Goal: Transaction & Acquisition: Purchase product/service

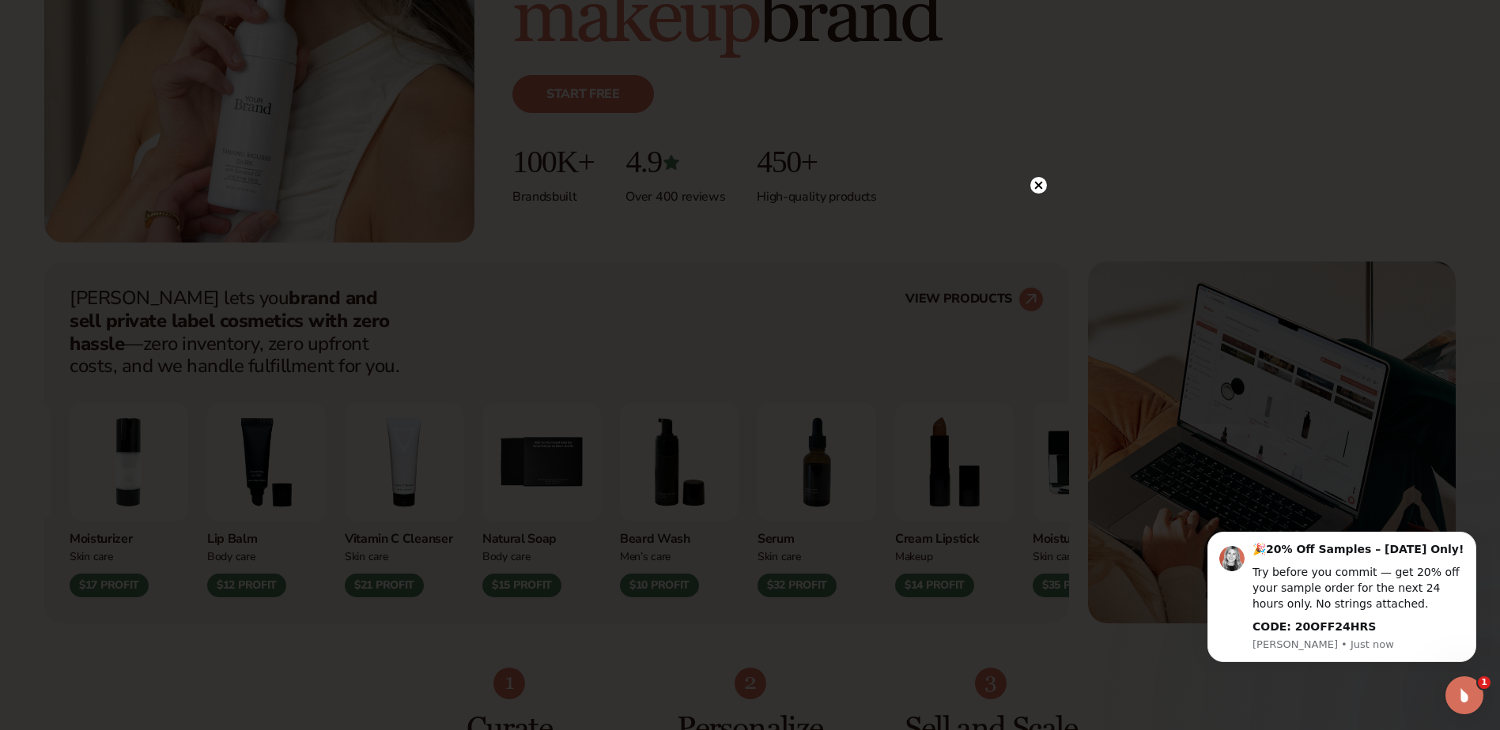
click at [1040, 179] on circle at bounding box center [1038, 185] width 17 height 17
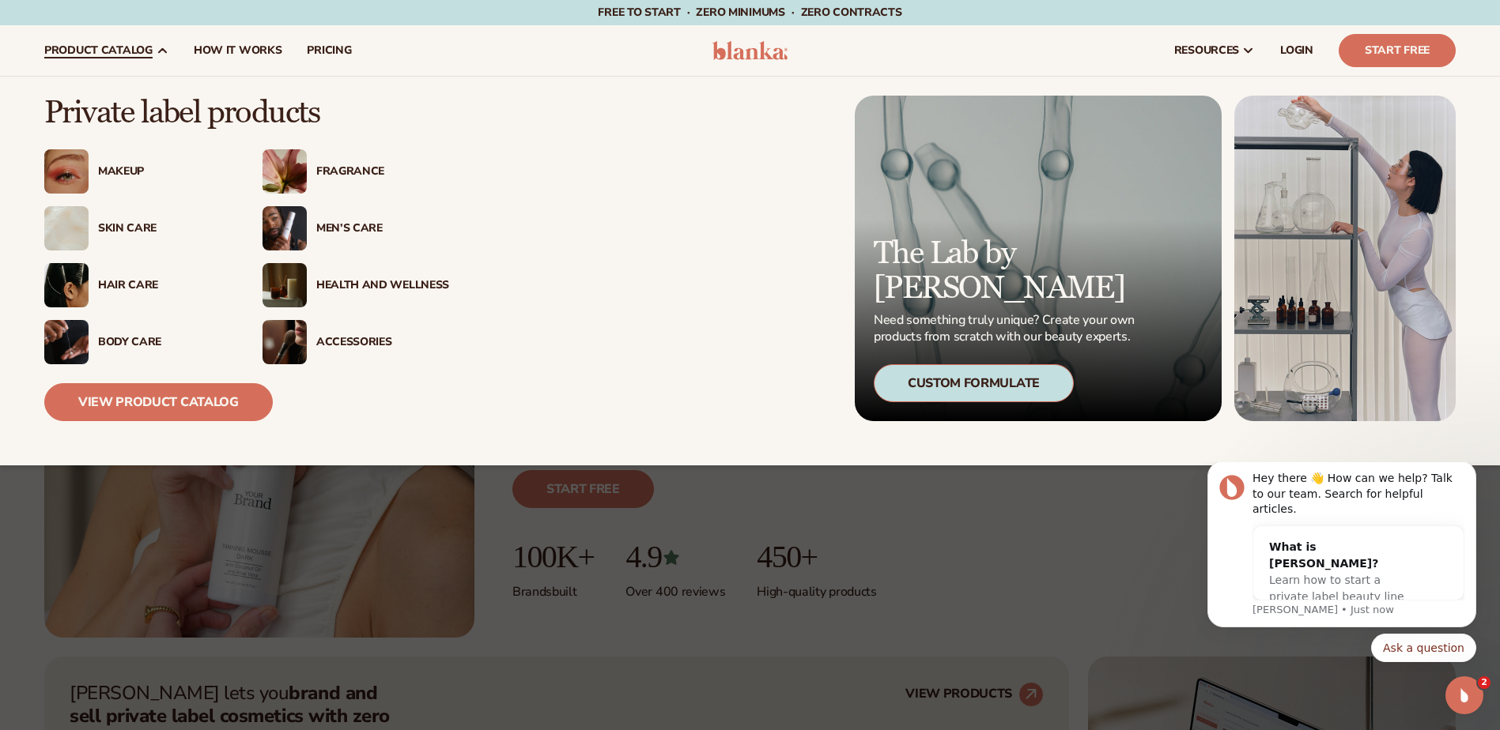
click at [347, 228] on div "Men’s Care" at bounding box center [382, 228] width 133 height 13
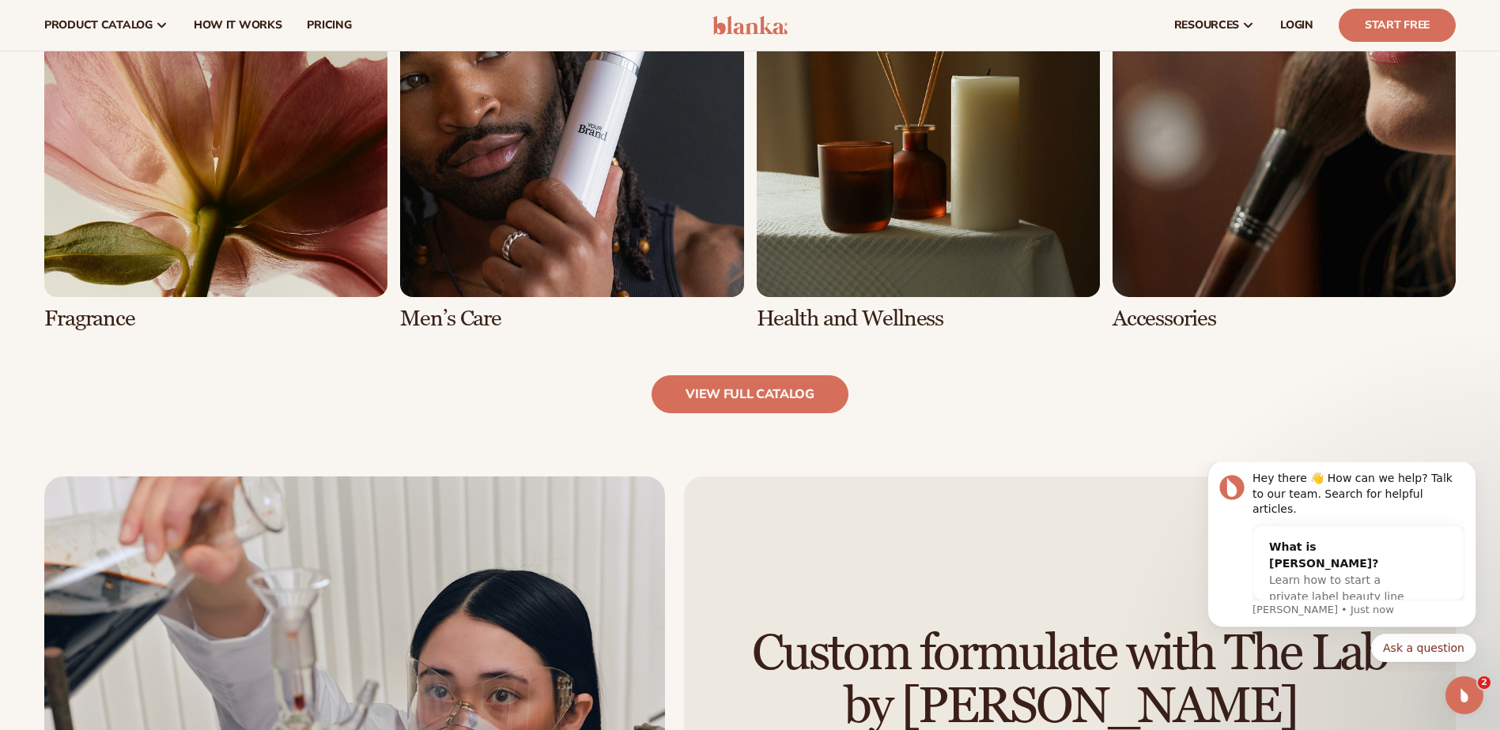
scroll to position [1423, 0]
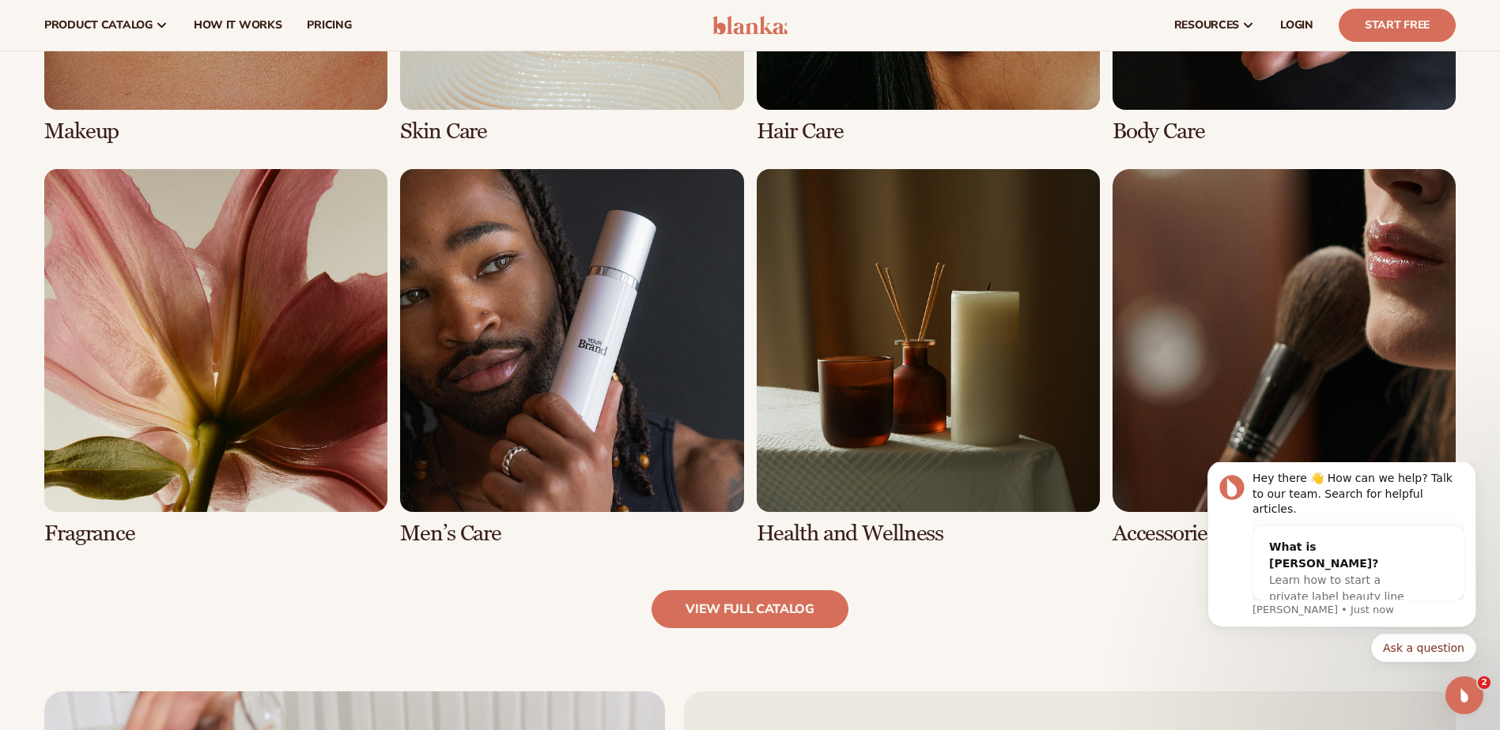
click at [560, 311] on link "6 / 8" at bounding box center [571, 357] width 343 height 377
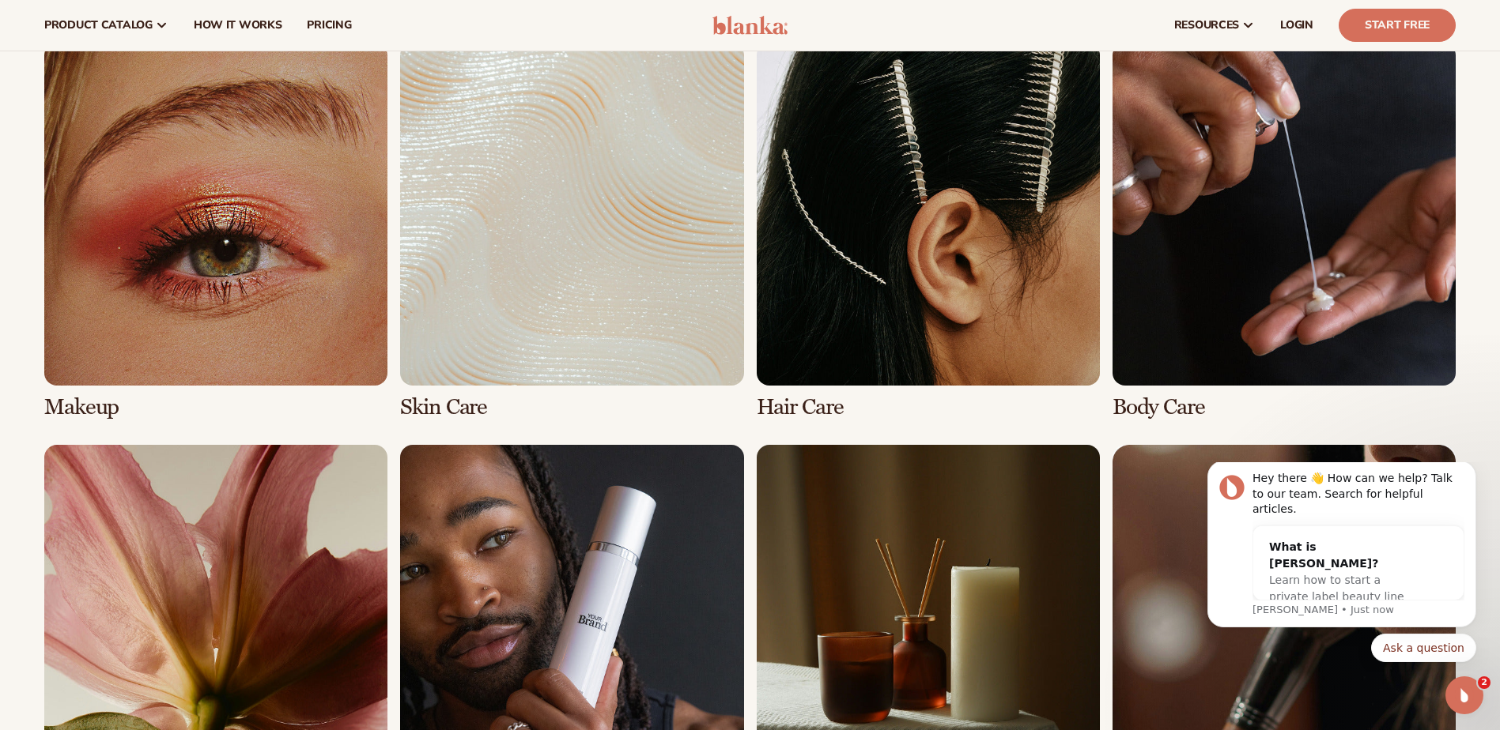
scroll to position [0, 0]
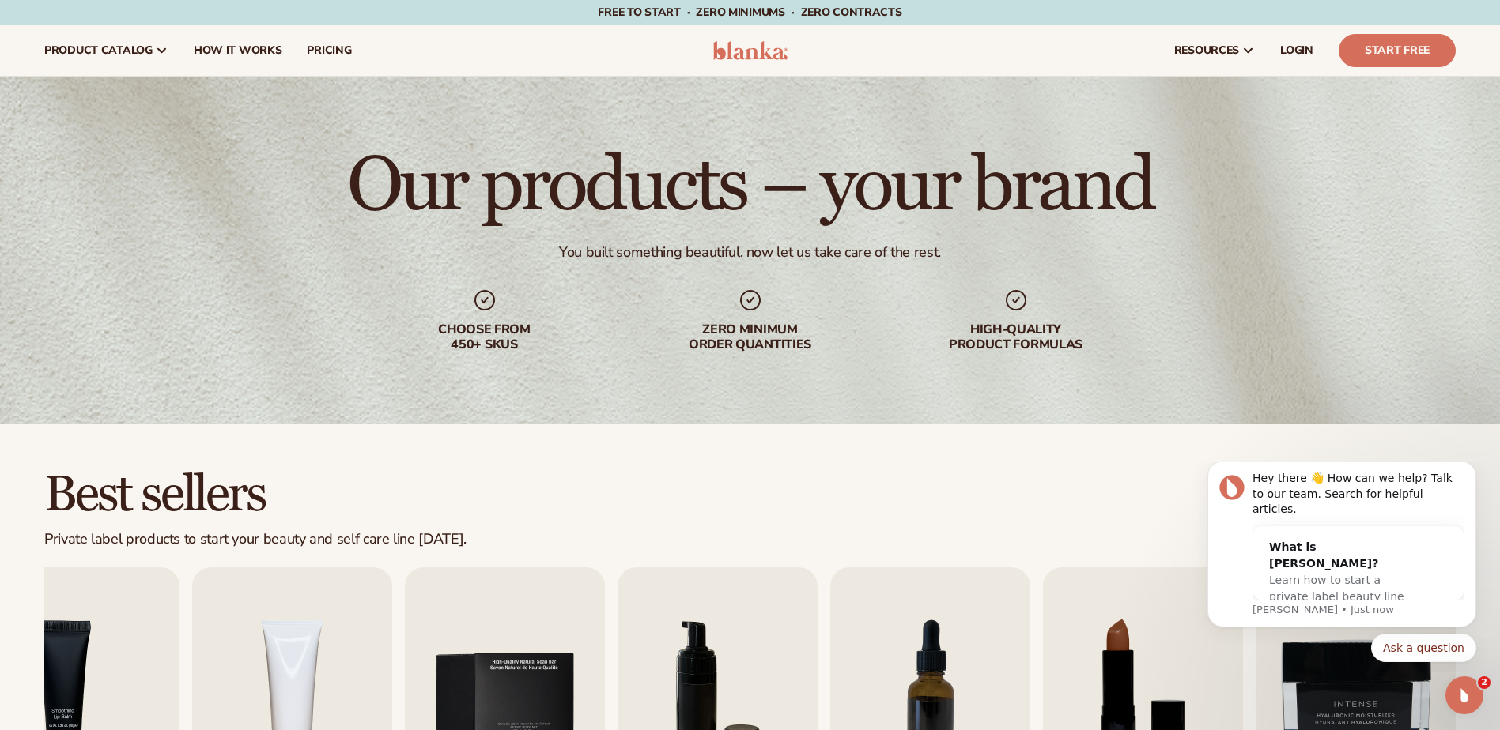
drag, startPoint x: 969, startPoint y: 494, endPoint x: 966, endPoint y: 266, distance: 227.7
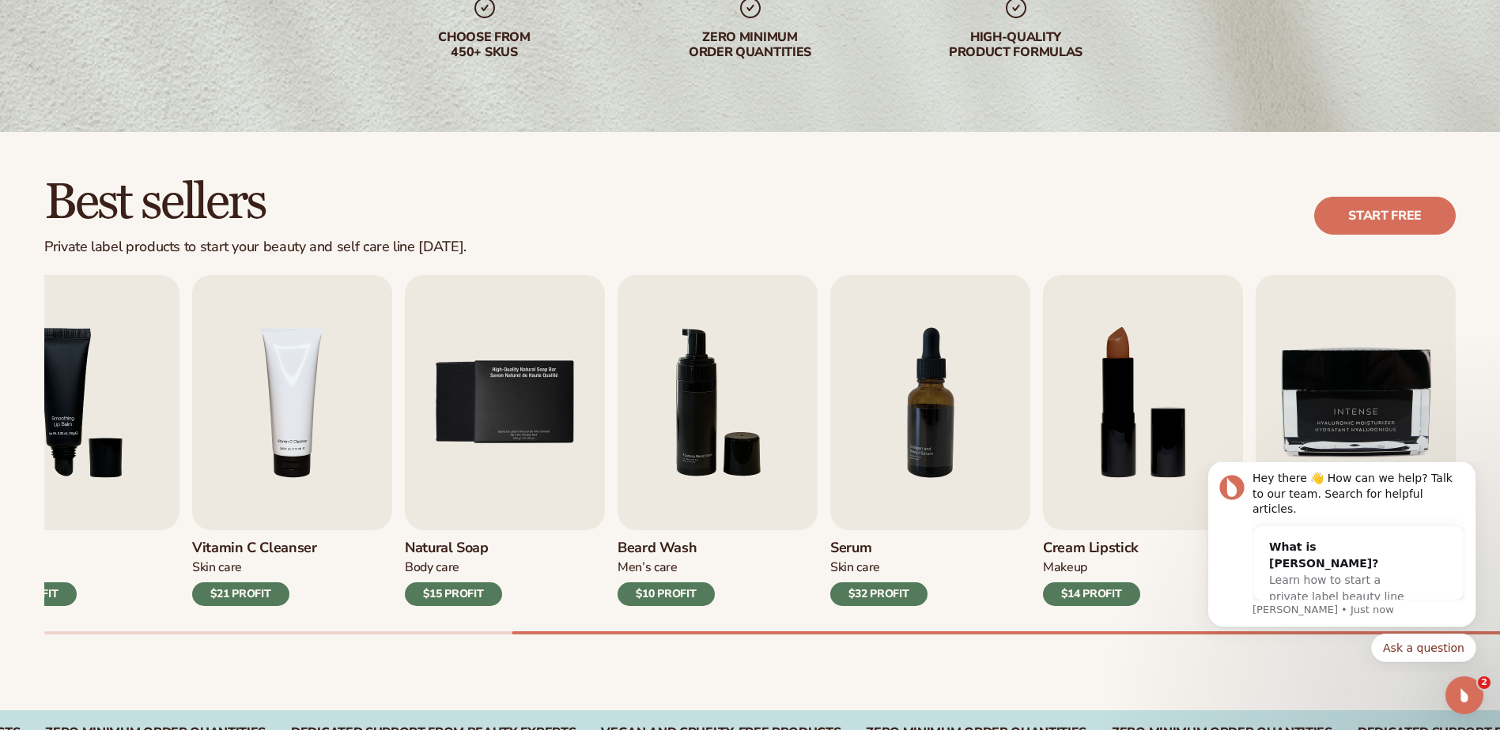
scroll to position [316, 0]
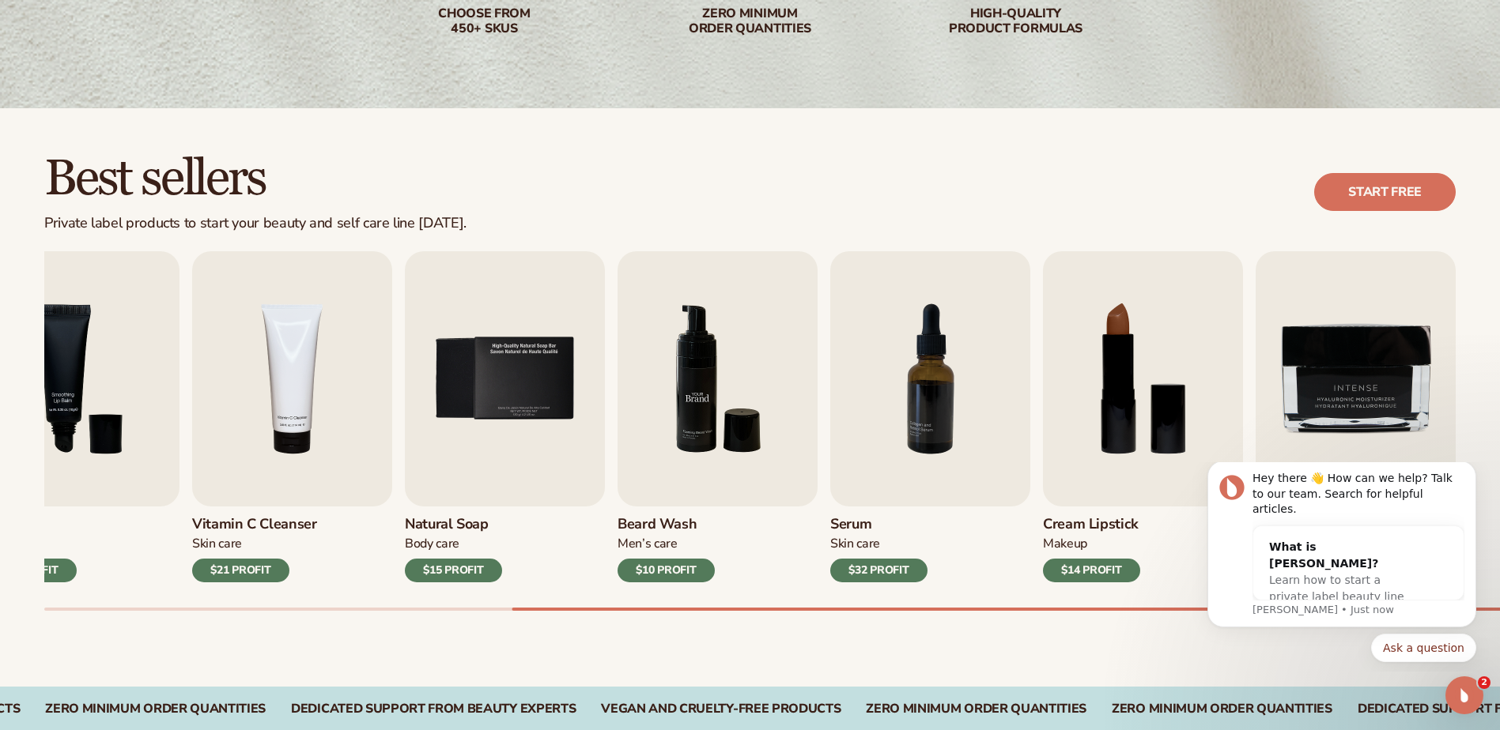
click at [745, 379] on img "6 / 9" at bounding box center [717, 378] width 200 height 255
click at [1472, 470] on icon "Dismiss notification" at bounding box center [1471, 466] width 9 height 9
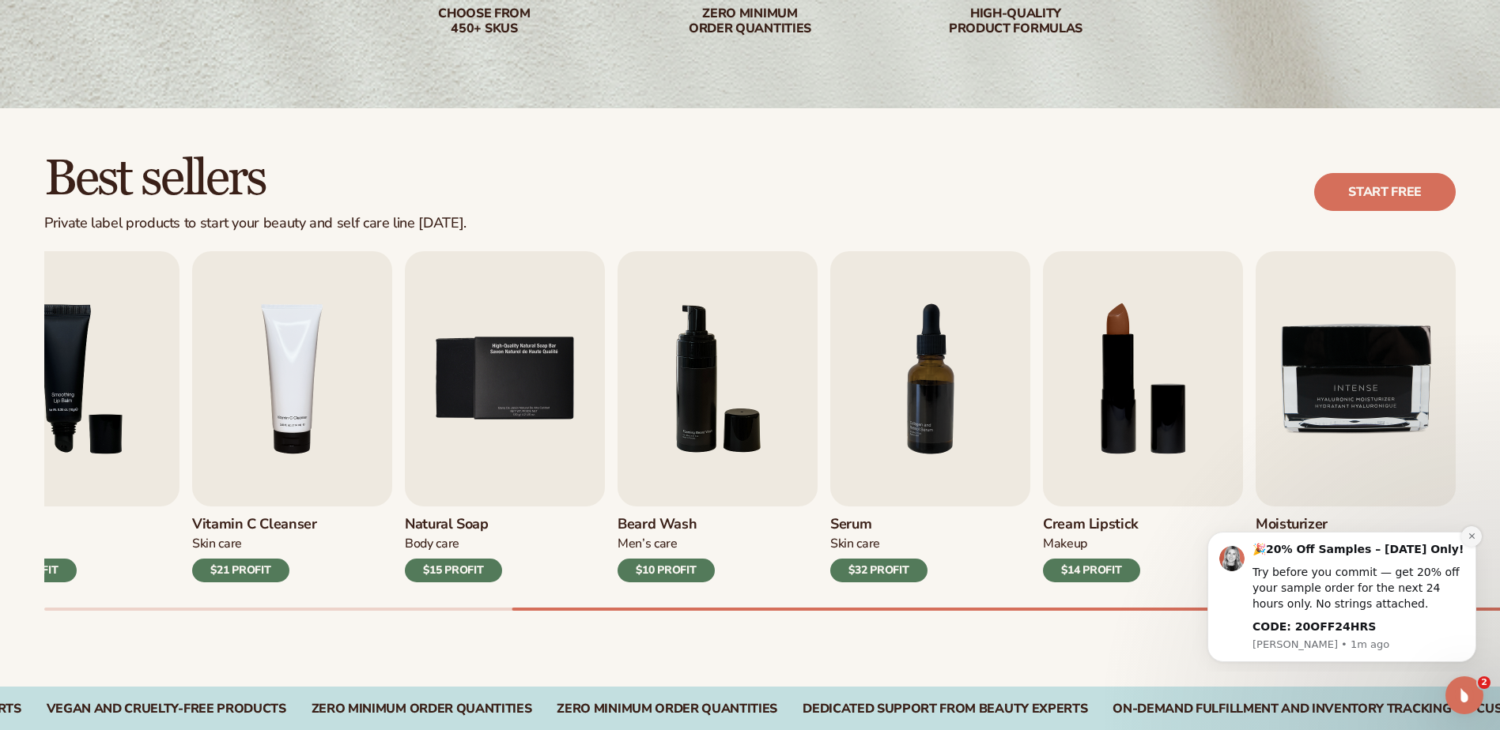
click at [1470, 534] on icon "Dismiss notification" at bounding box center [1471, 536] width 9 height 9
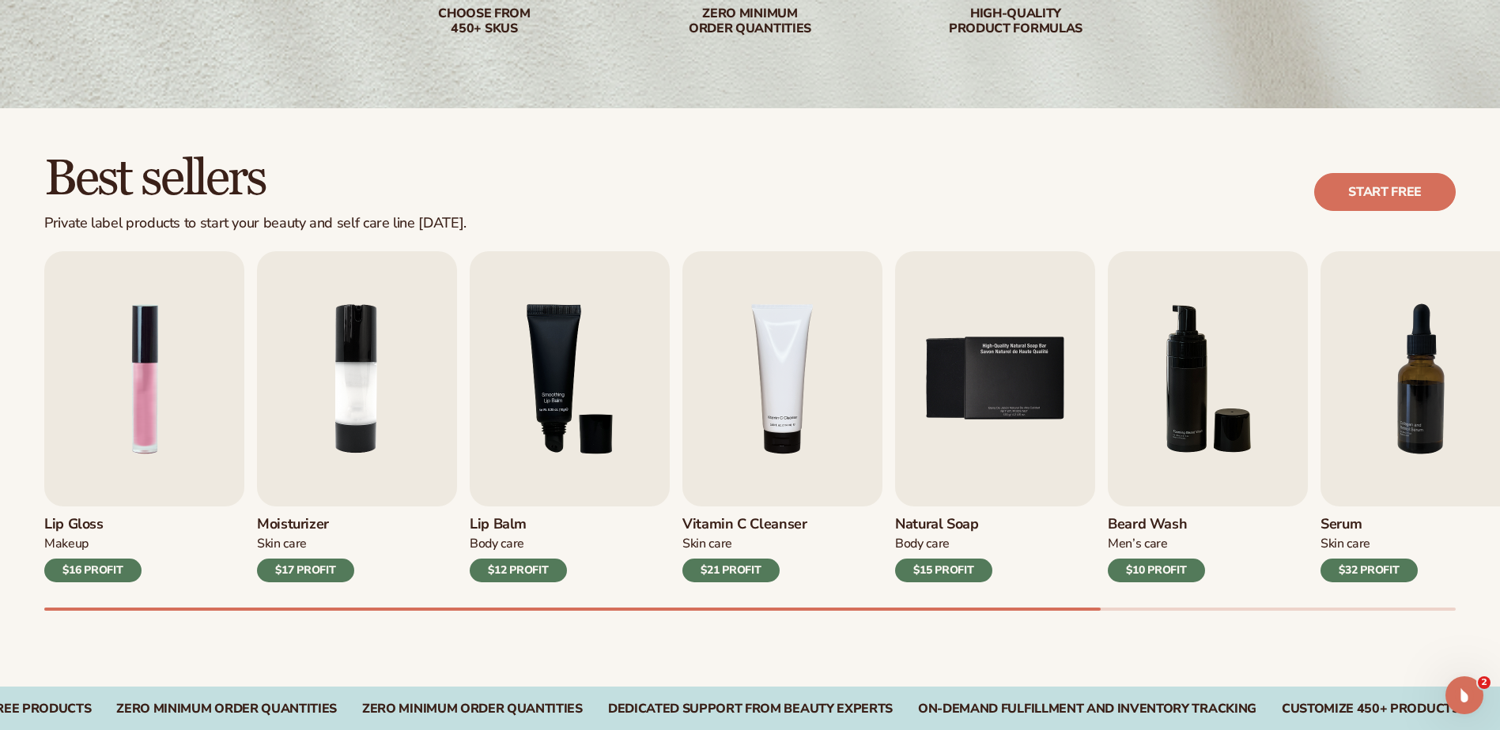
click at [46, 605] on div "Lip Gloss Makeup $16 PROFIT Moisturizer Skin Care $17 PROFIT Lip Balm Body Care…" at bounding box center [771, 431] width 1455 height 360
